Goal: Task Accomplishment & Management: Use online tool/utility

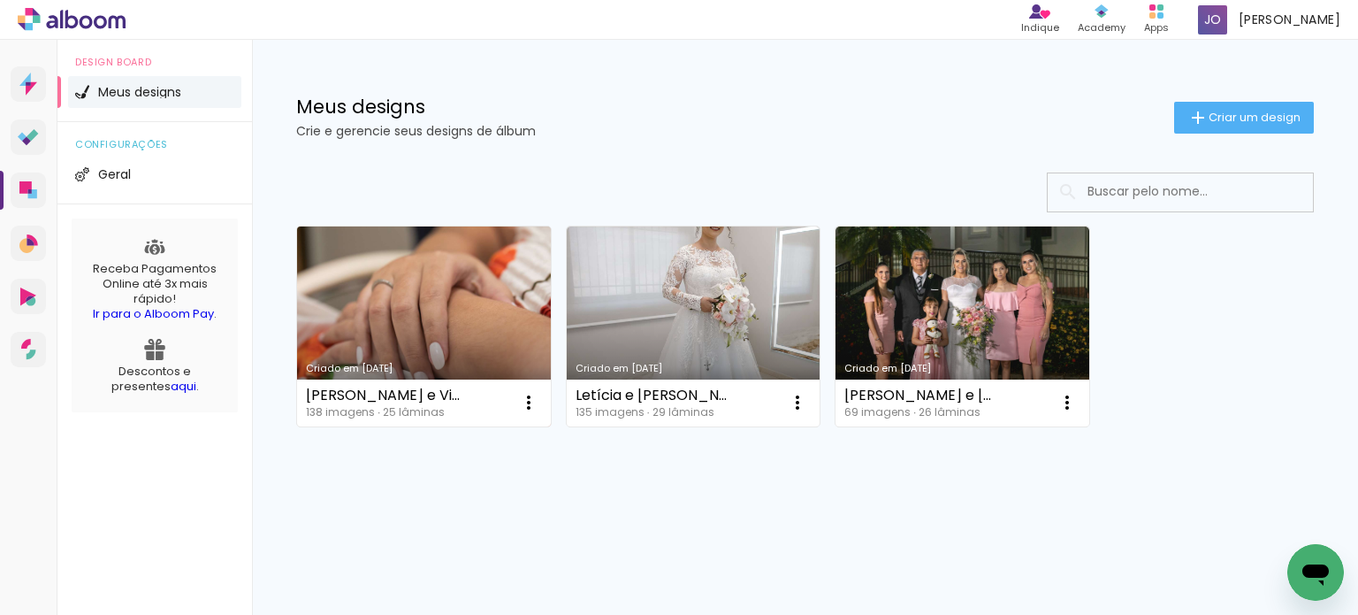
click at [400, 305] on link "Criado em [DATE]" at bounding box center [424, 326] width 254 height 200
click at [359, 262] on link "Criado em [DATE]" at bounding box center [424, 326] width 254 height 200
